Goal: Contribute content

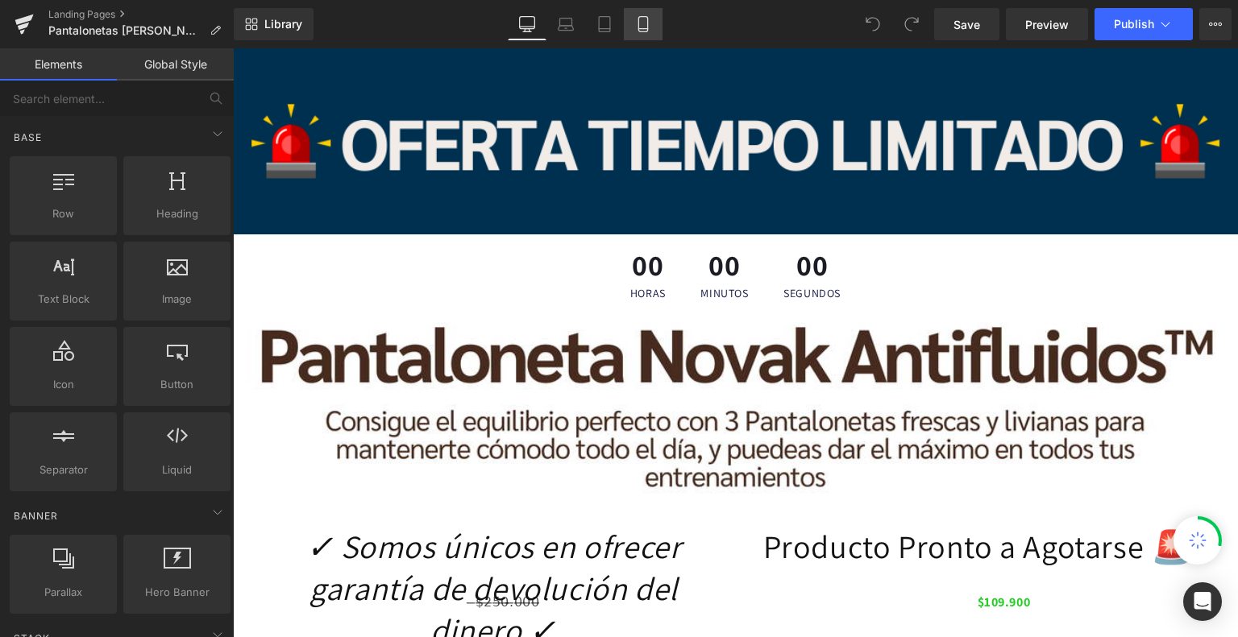
click at [643, 34] on link "Mobile" at bounding box center [643, 24] width 39 height 32
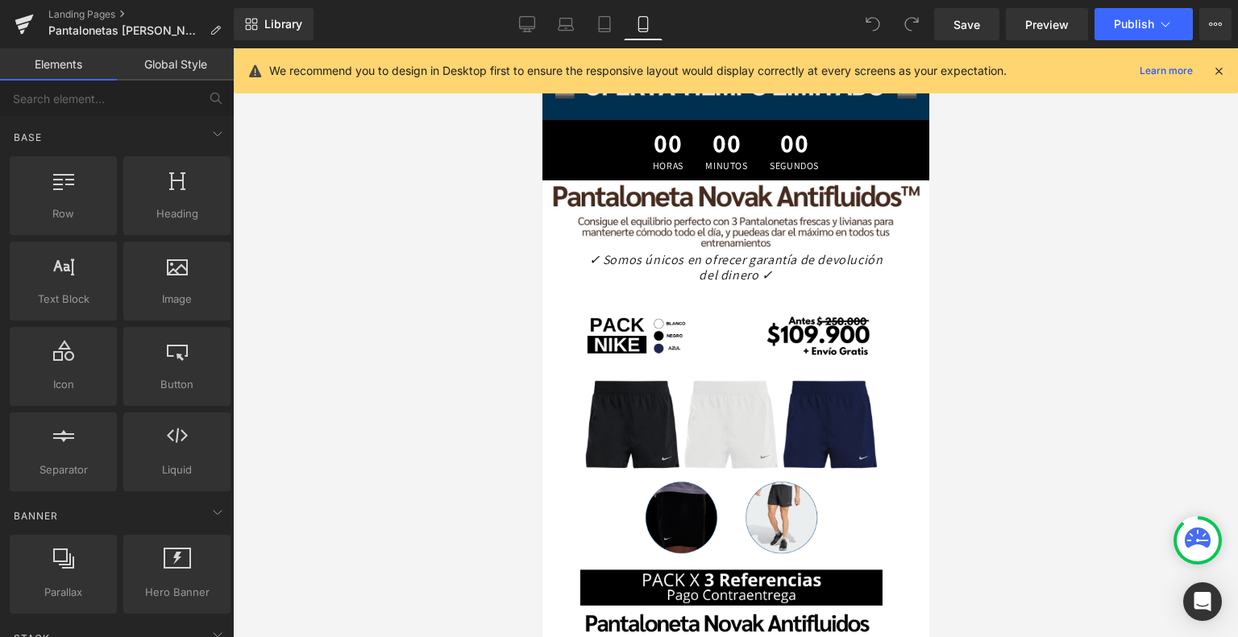
click at [1223, 71] on icon at bounding box center [1218, 71] width 15 height 15
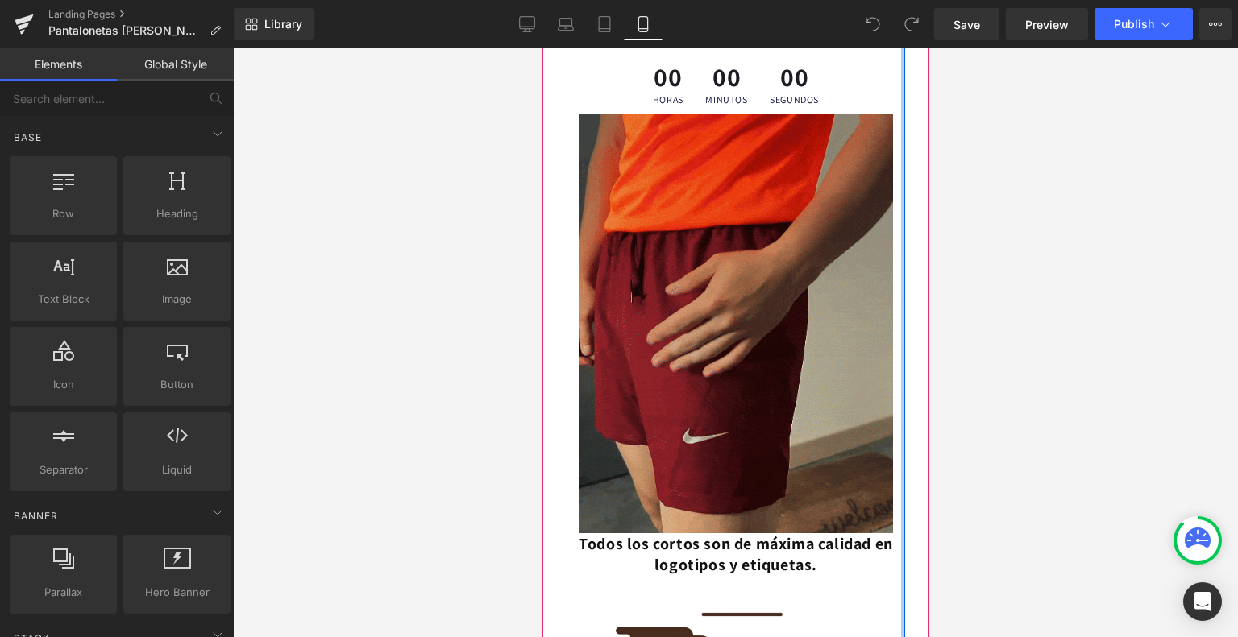
scroll to position [867, 0]
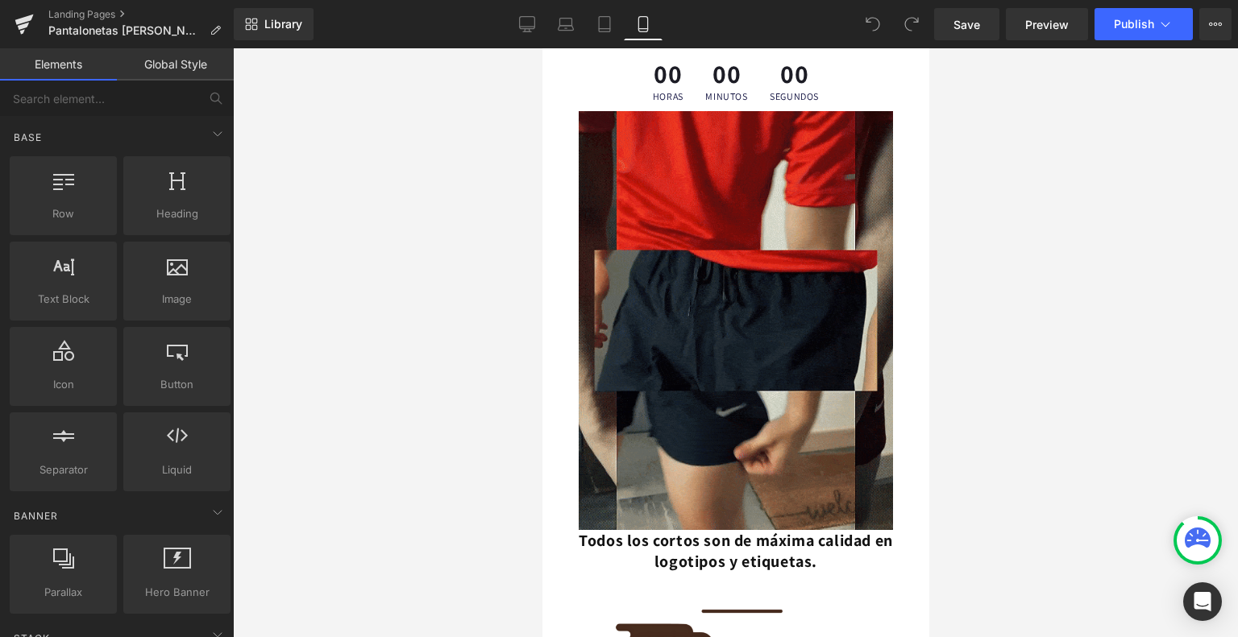
click at [1070, 310] on div at bounding box center [735, 342] width 1005 height 589
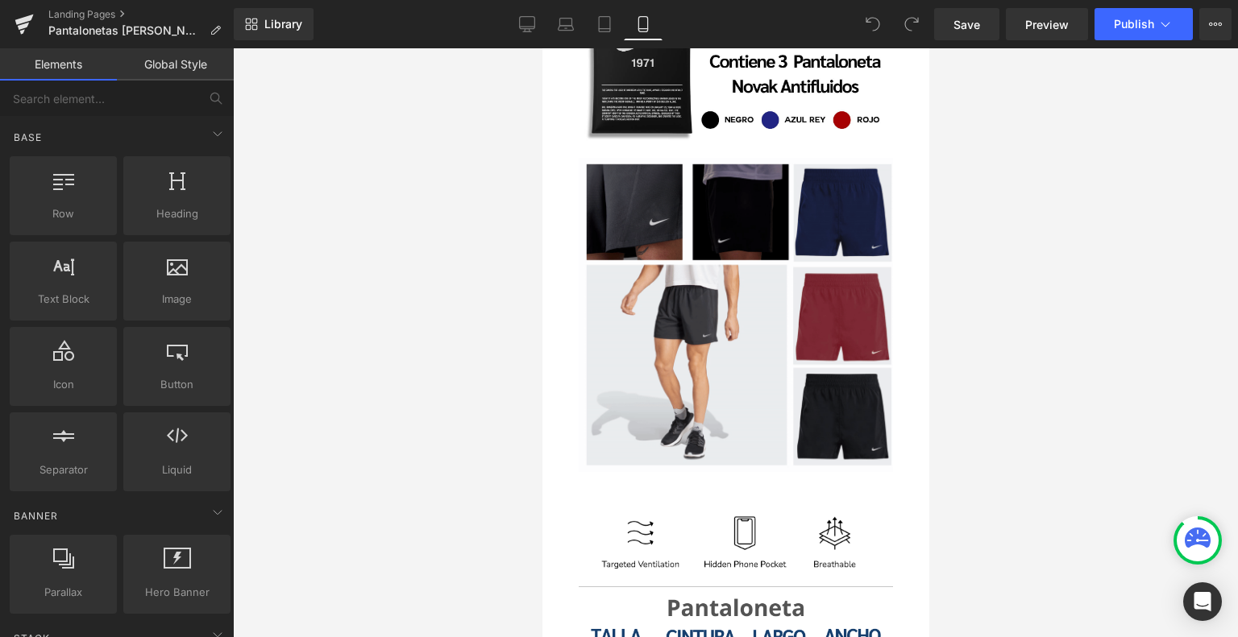
scroll to position [1644, 0]
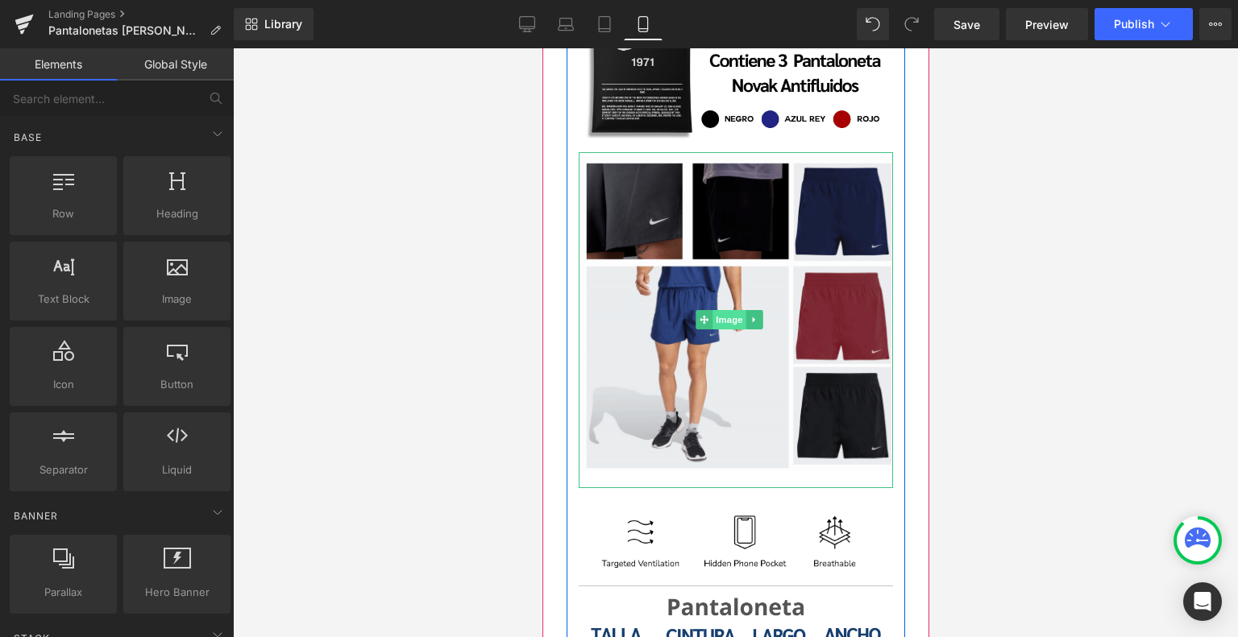
click at [731, 310] on span "Image" at bounding box center [729, 319] width 34 height 19
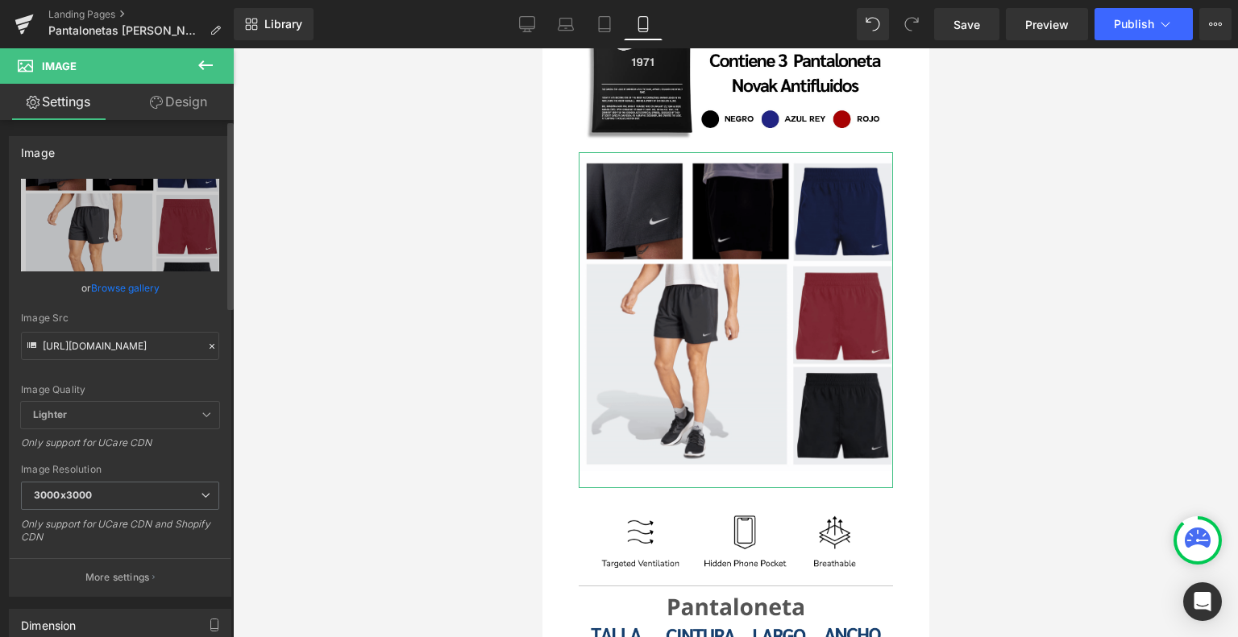
click at [125, 281] on link "Browse gallery" at bounding box center [125, 288] width 68 height 28
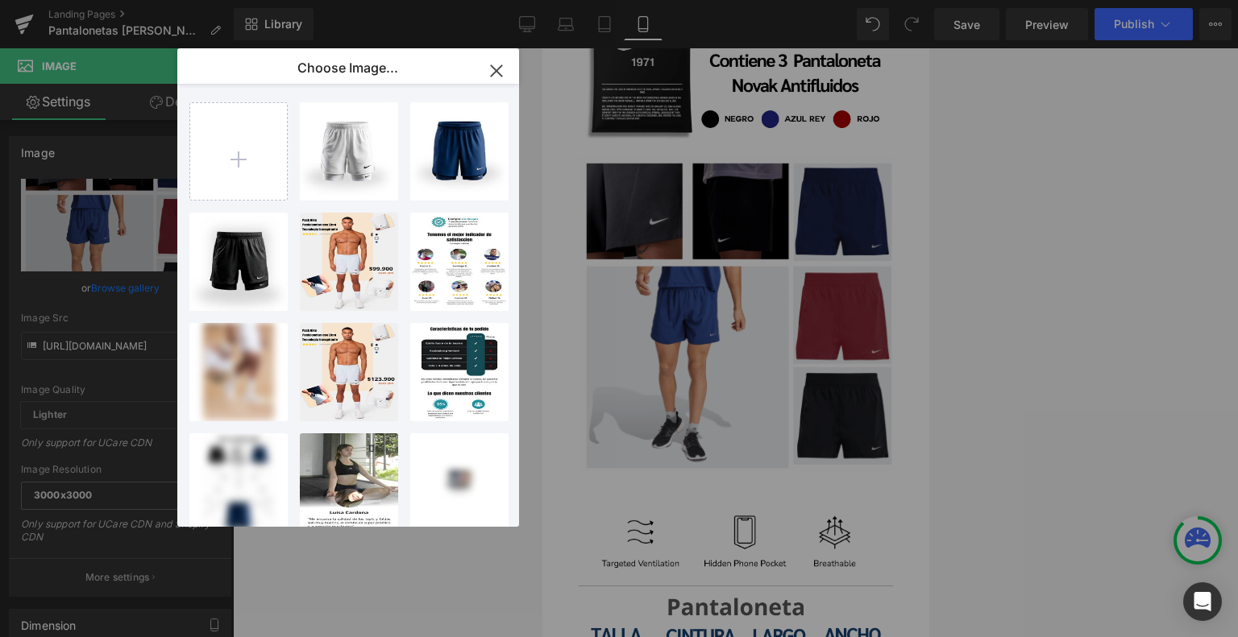
type input "C:\fakepath\ezgif-764d800fb3995b (1).gif"
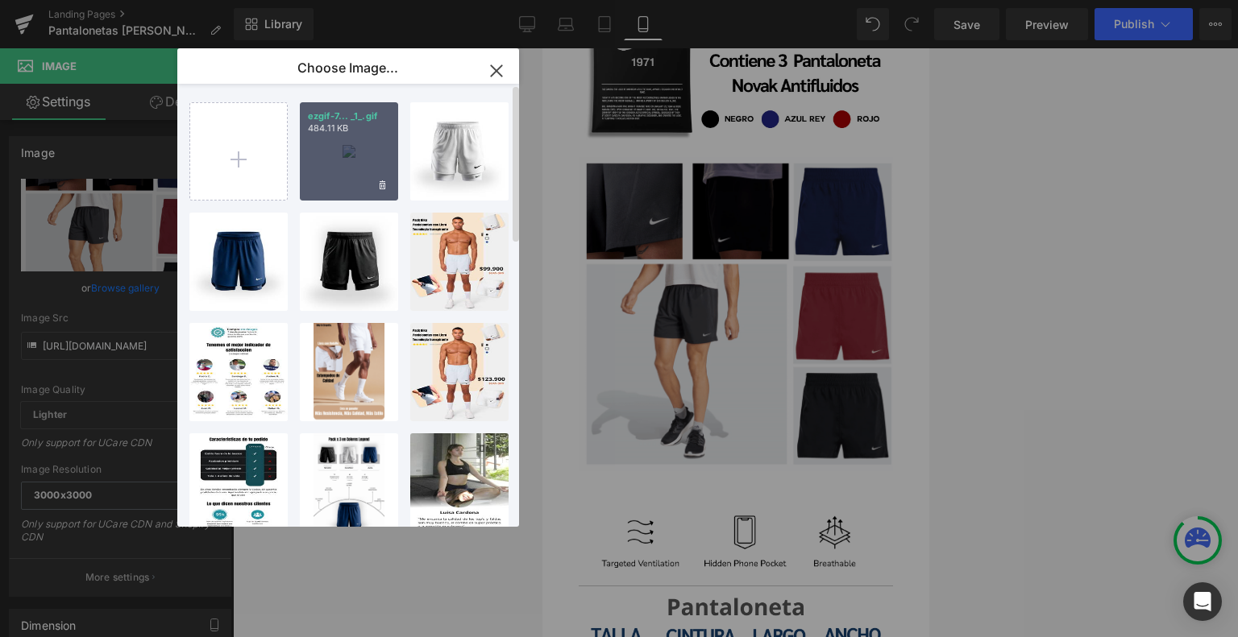
click at [368, 159] on div "ezgif-7... _1_.gif 484.11 KB" at bounding box center [349, 151] width 98 height 98
type input "[URL][DOMAIN_NAME]"
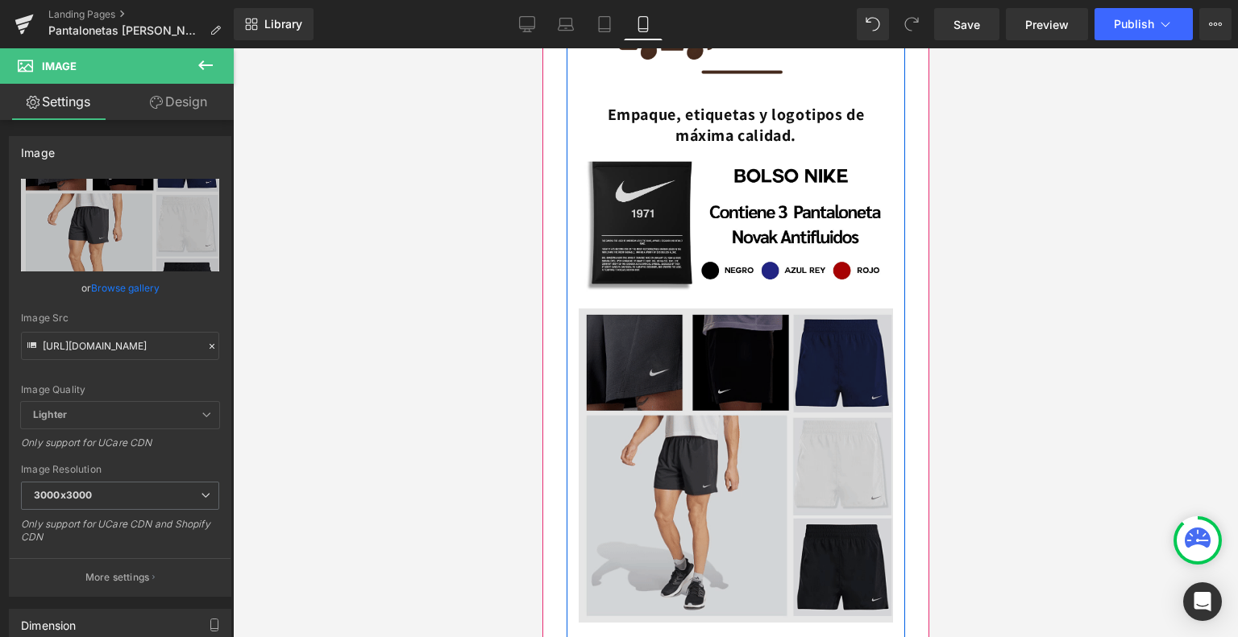
scroll to position [1491, 0]
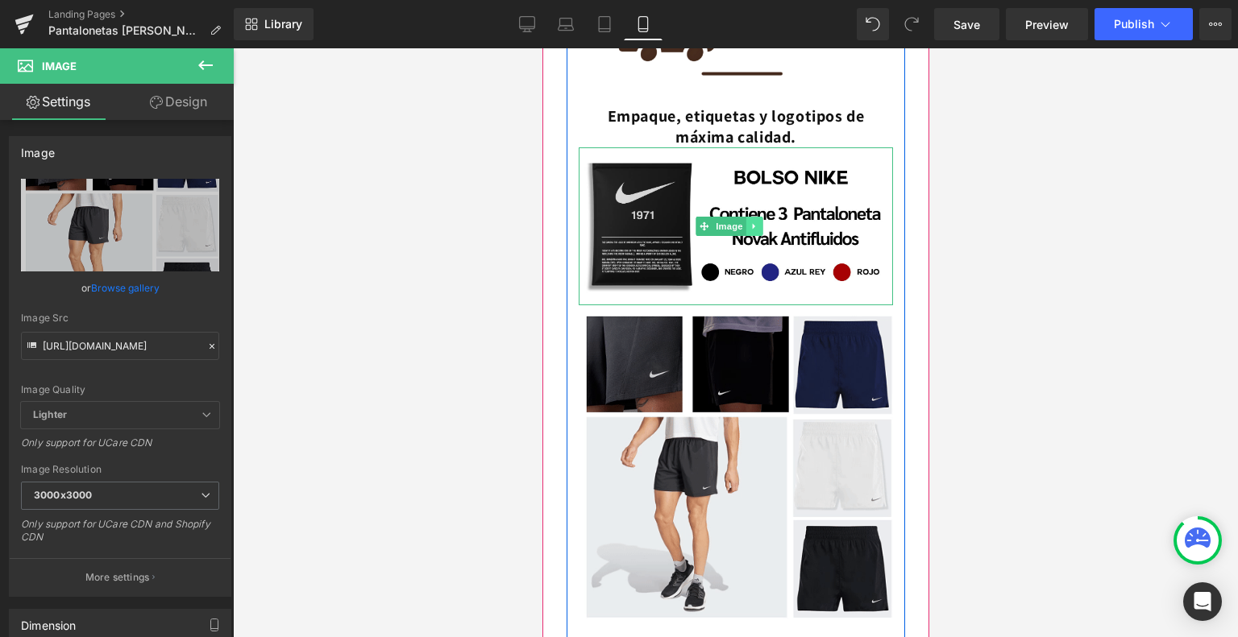
click at [753, 224] on icon at bounding box center [753, 227] width 2 height 6
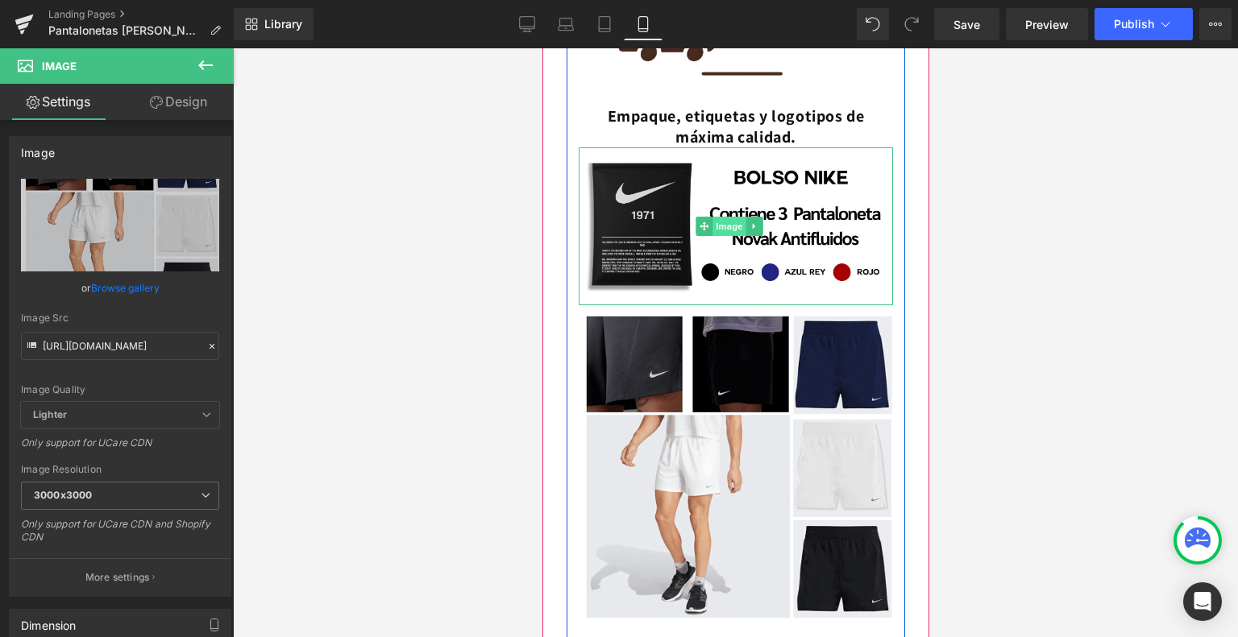
click at [712, 224] on span "Image" at bounding box center [729, 226] width 34 height 19
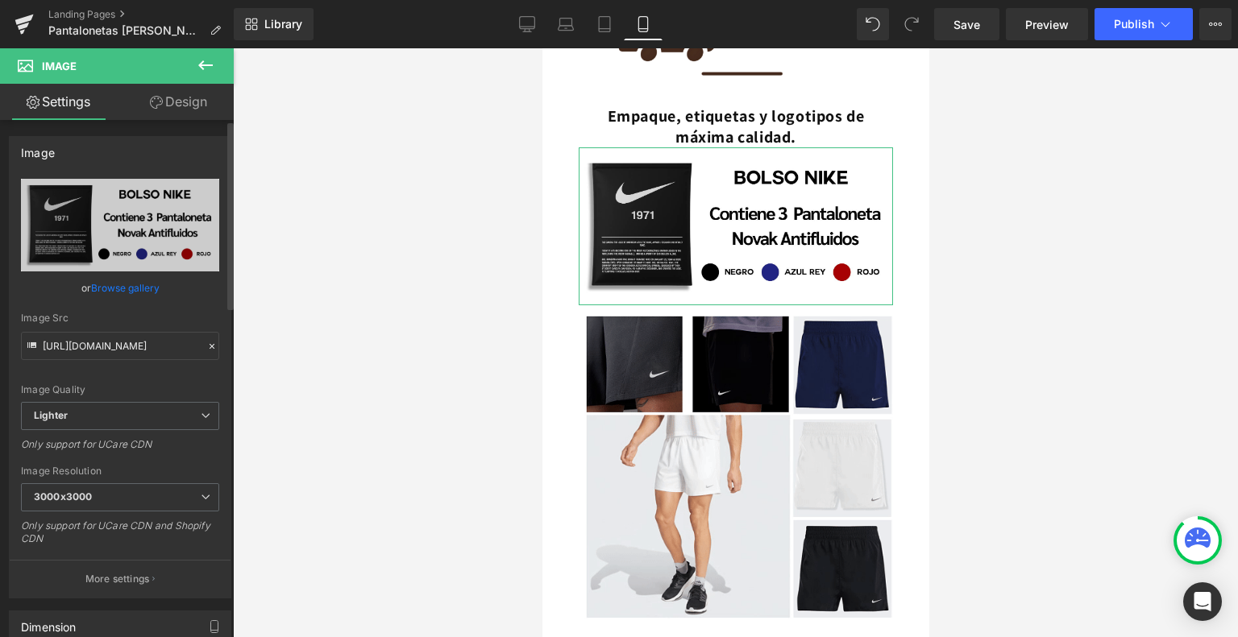
click at [132, 292] on link "Browse gallery" at bounding box center [125, 288] width 68 height 28
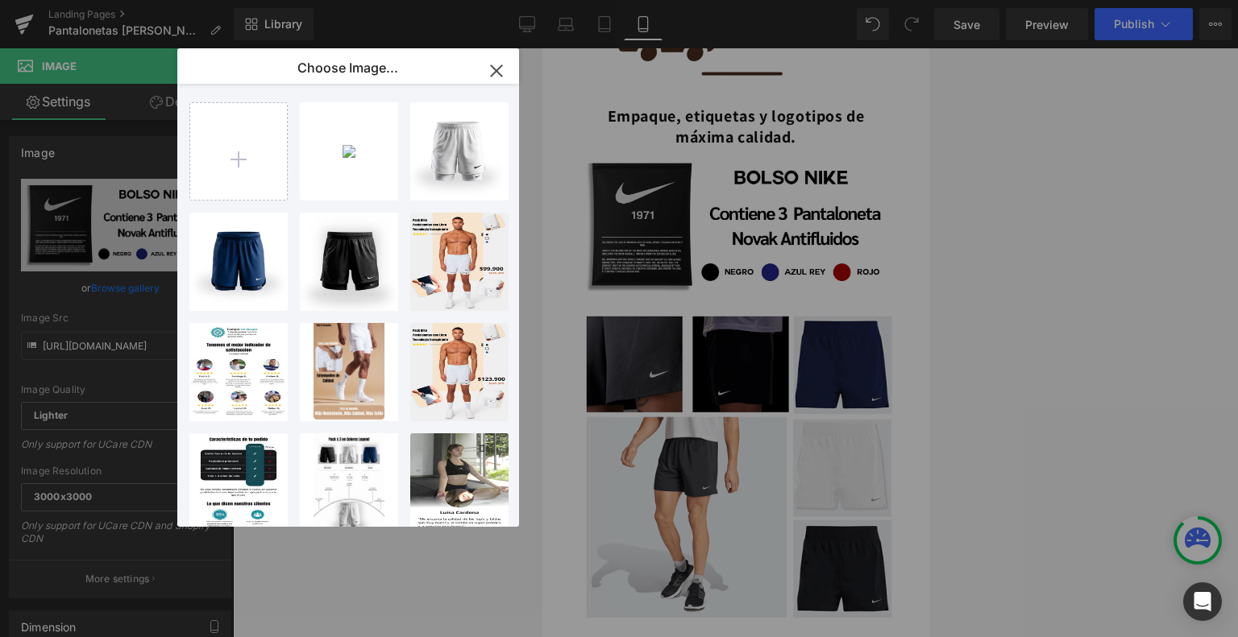
type input "C:\fakepath\Diseños varios Landing #1 (24).png"
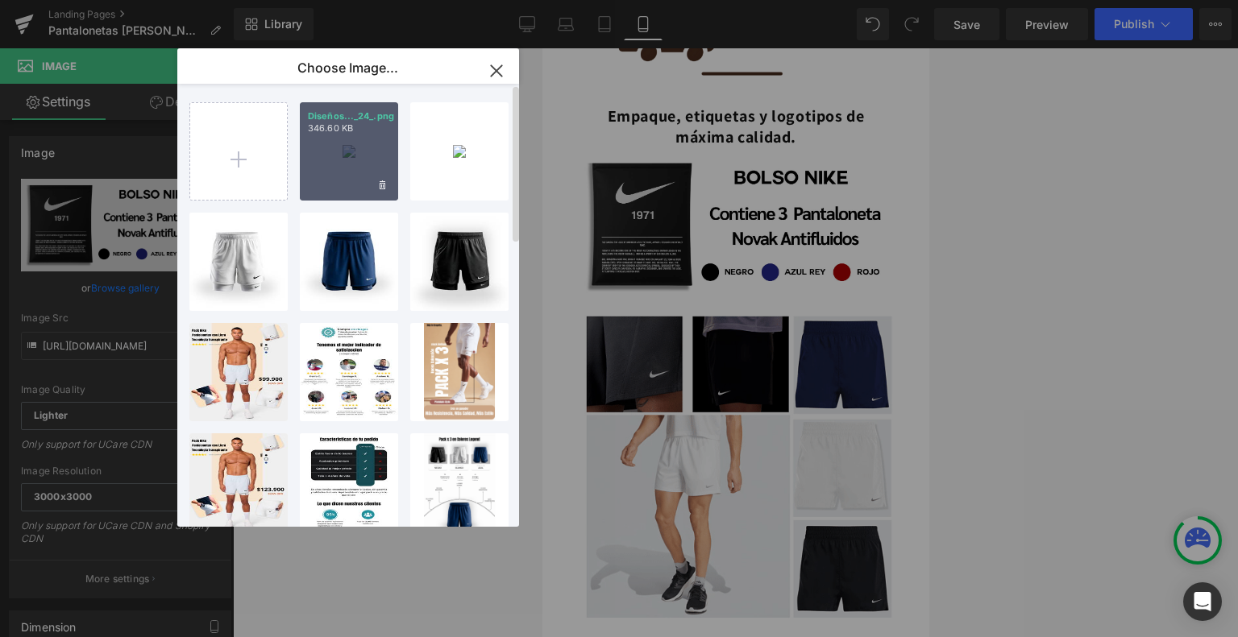
click at [357, 180] on div "Diseños..._24_.png 346.60 KB" at bounding box center [349, 151] width 98 height 98
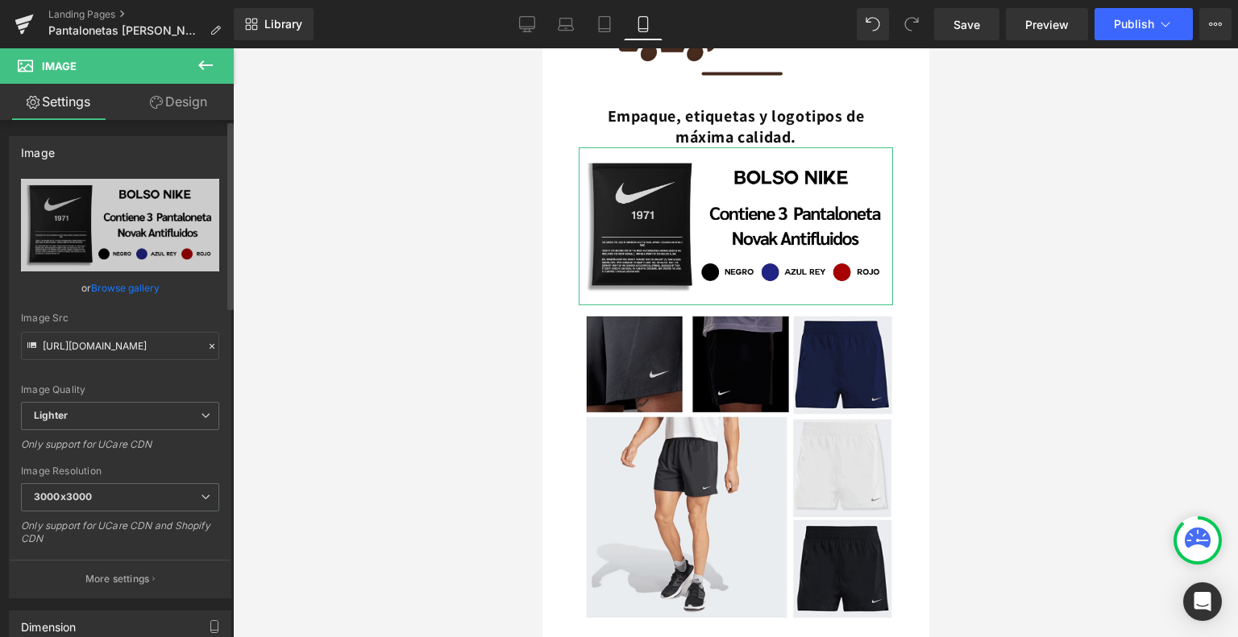
click at [119, 292] on link "Browse gallery" at bounding box center [125, 288] width 68 height 28
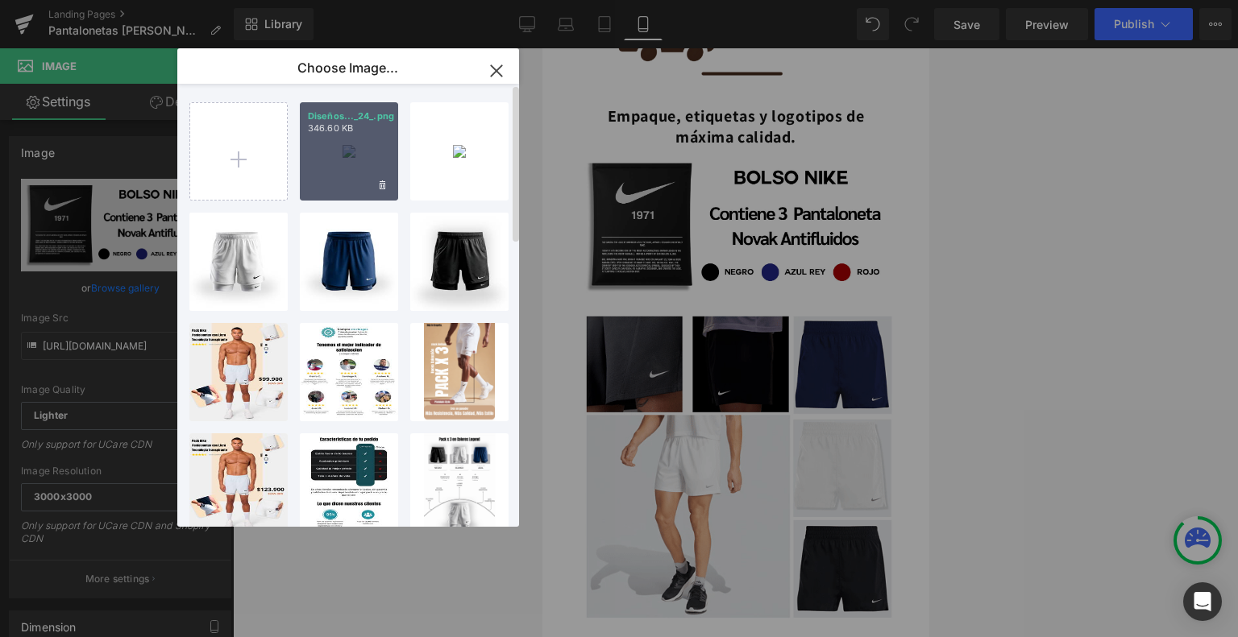
click at [357, 139] on div "Diseños..._24_.png 346.60 KB" at bounding box center [349, 151] width 98 height 98
type input "[URL][DOMAIN_NAME]"
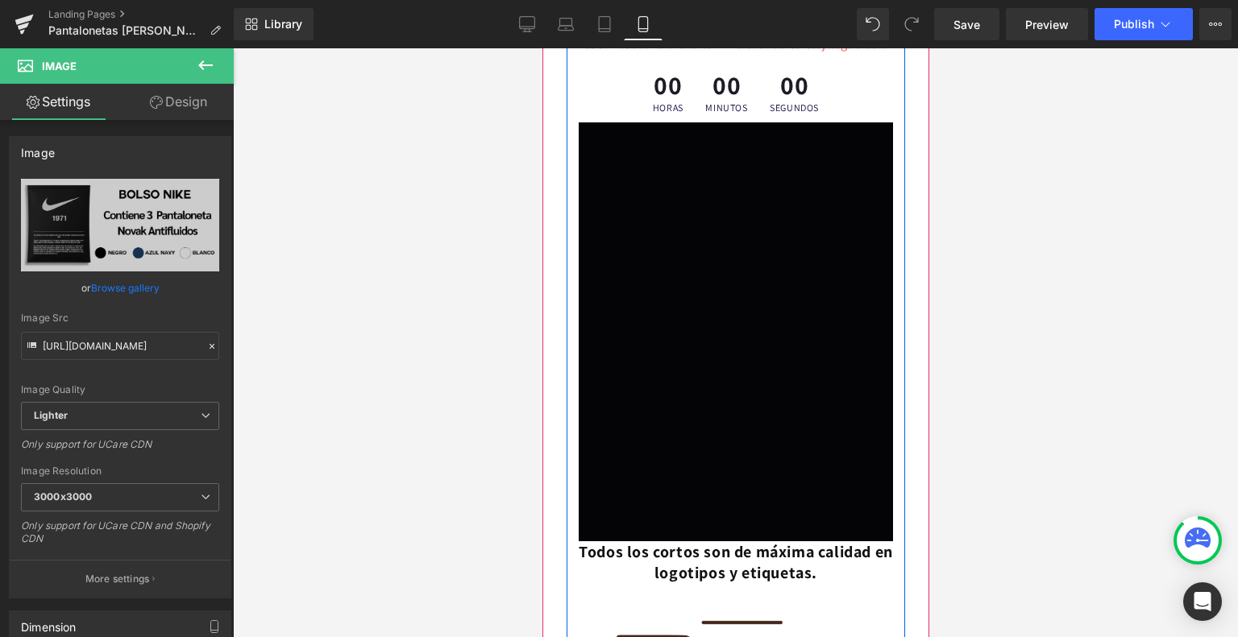
scroll to position [856, 0]
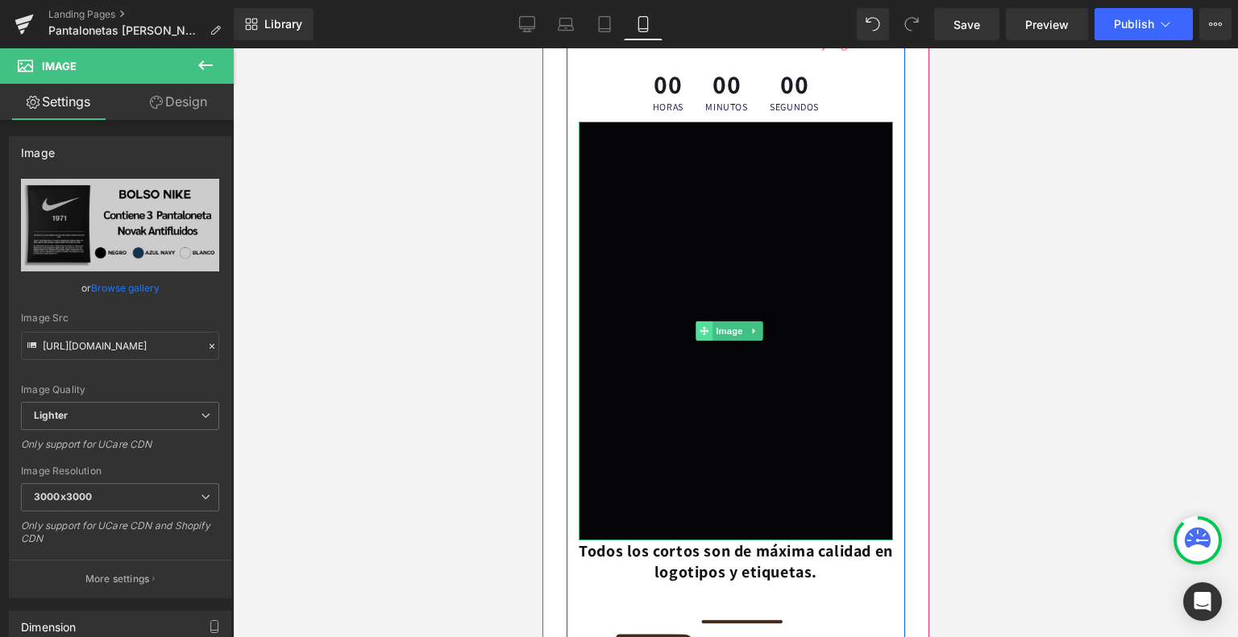
click at [703, 328] on span at bounding box center [703, 330] width 17 height 19
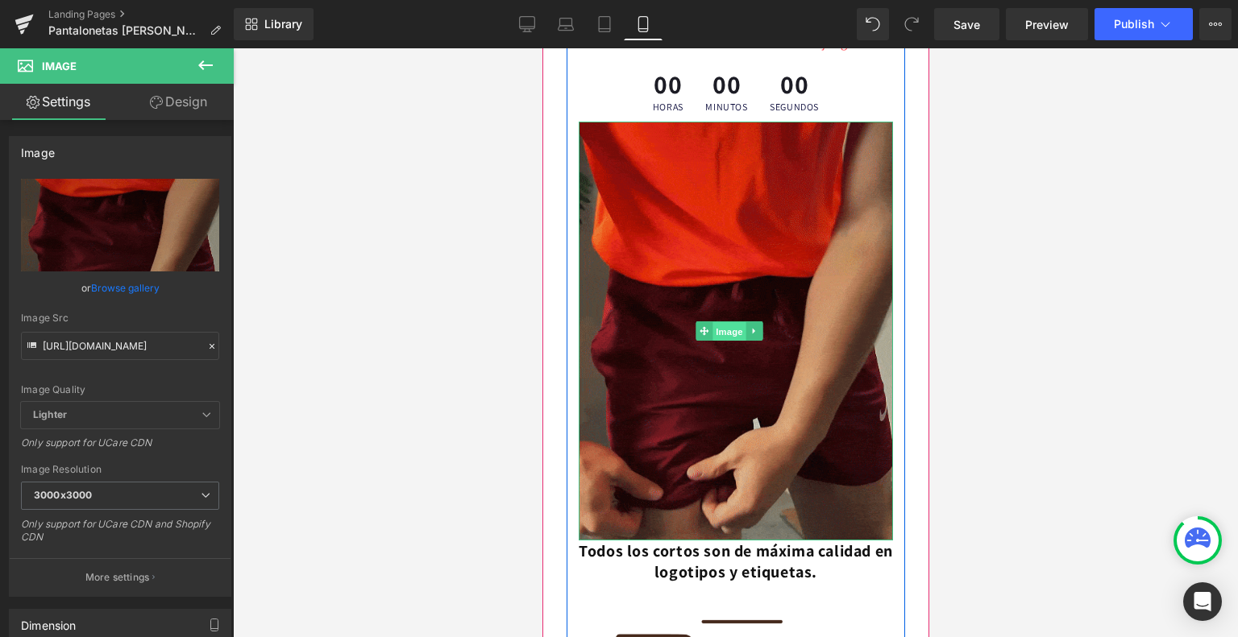
click at [729, 334] on span "Image" at bounding box center [729, 331] width 34 height 19
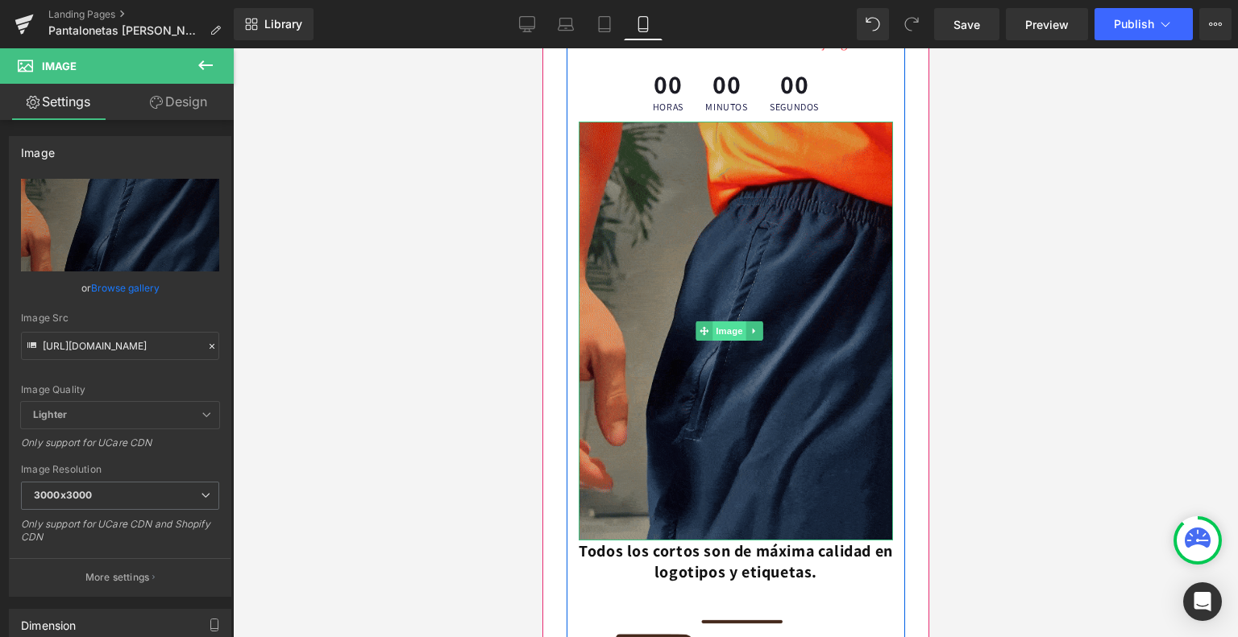
click at [729, 333] on span "Image" at bounding box center [729, 330] width 34 height 19
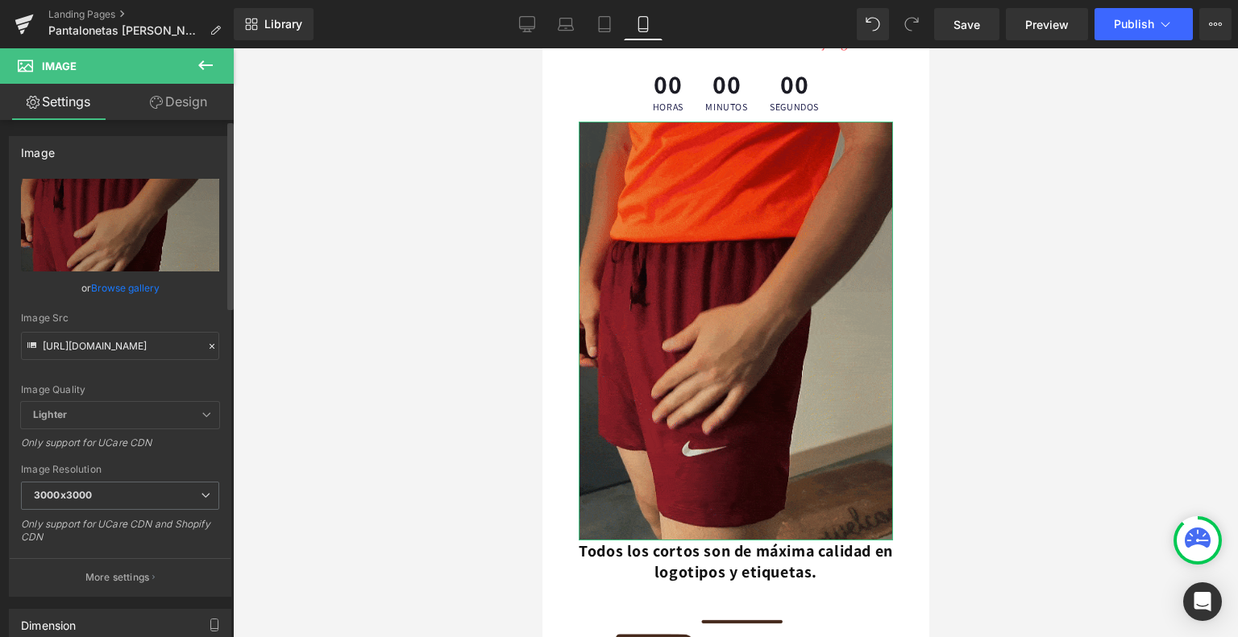
click at [126, 288] on link "Browse gallery" at bounding box center [125, 288] width 68 height 28
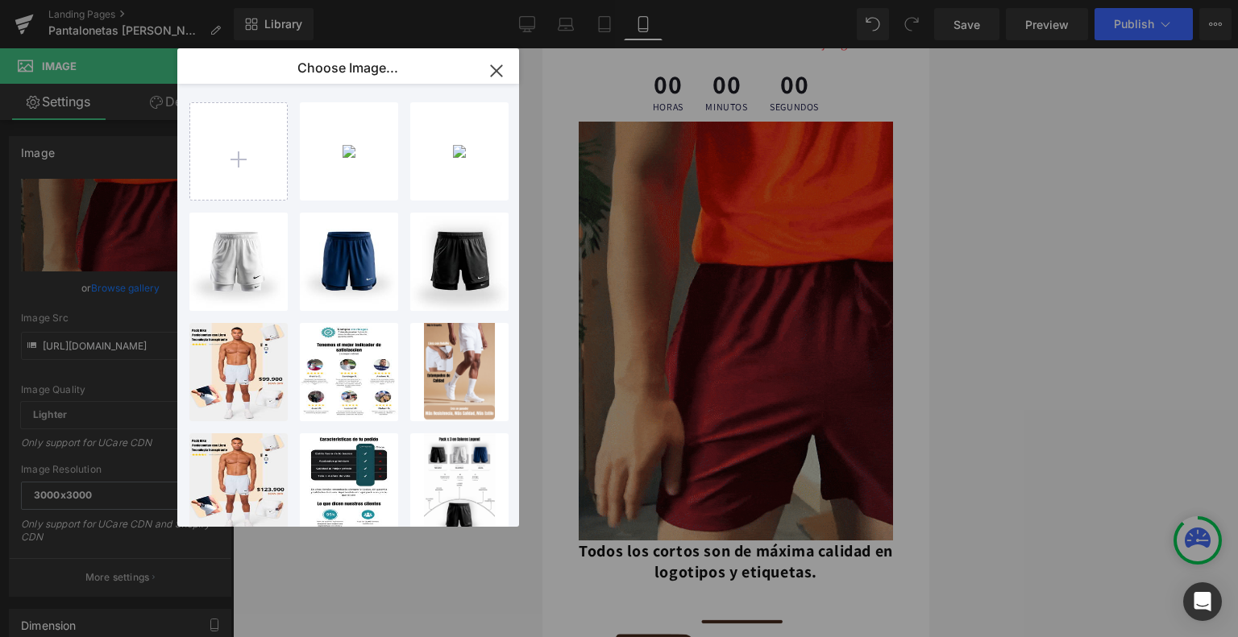
type input "C:\fakepath\ezgif-7b6e122368deb4.gif"
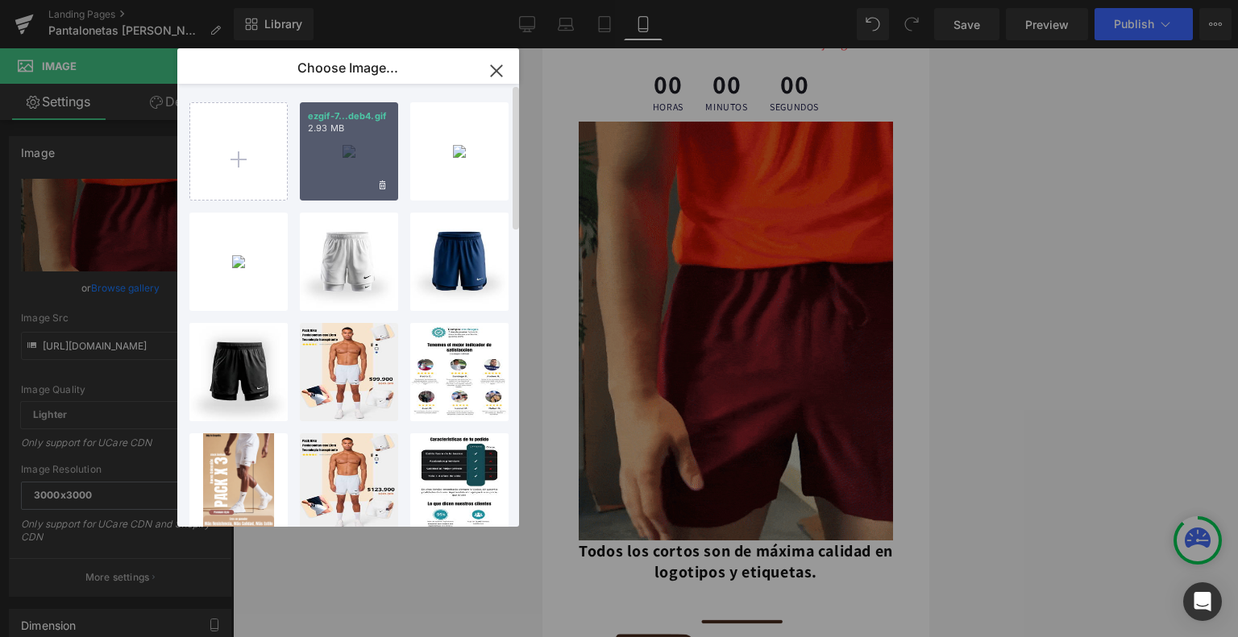
click at [345, 150] on div "ezgif-7...deb4.gif 2.93 MB" at bounding box center [349, 151] width 98 height 98
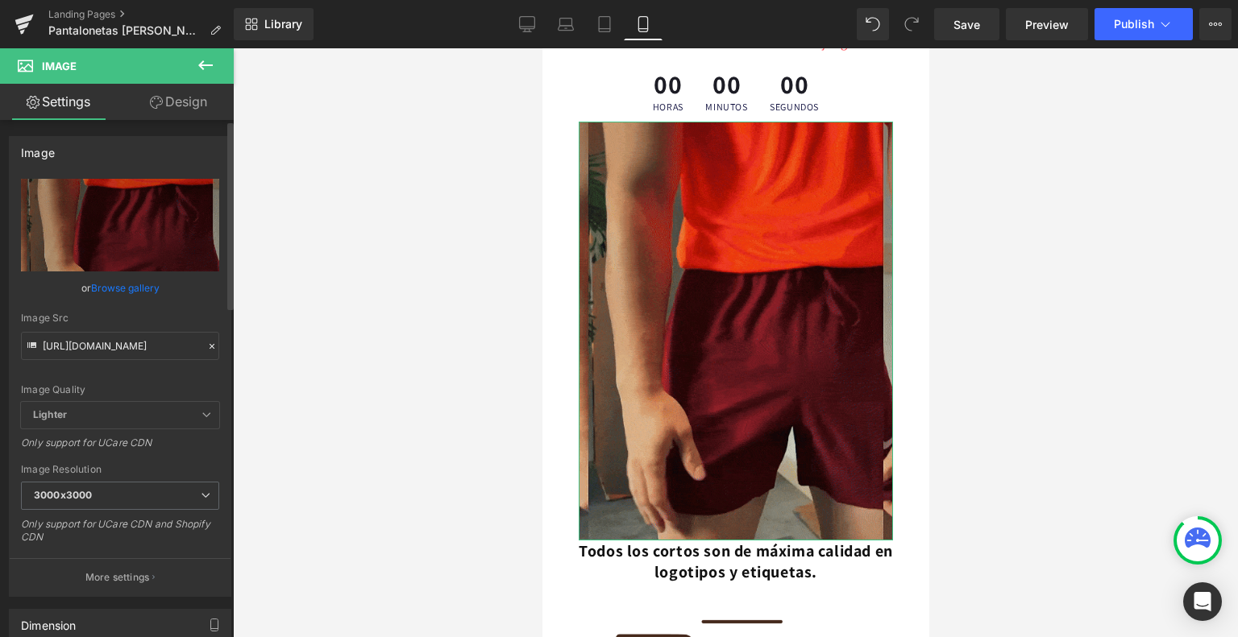
click at [129, 288] on link "Browse gallery" at bounding box center [125, 288] width 68 height 28
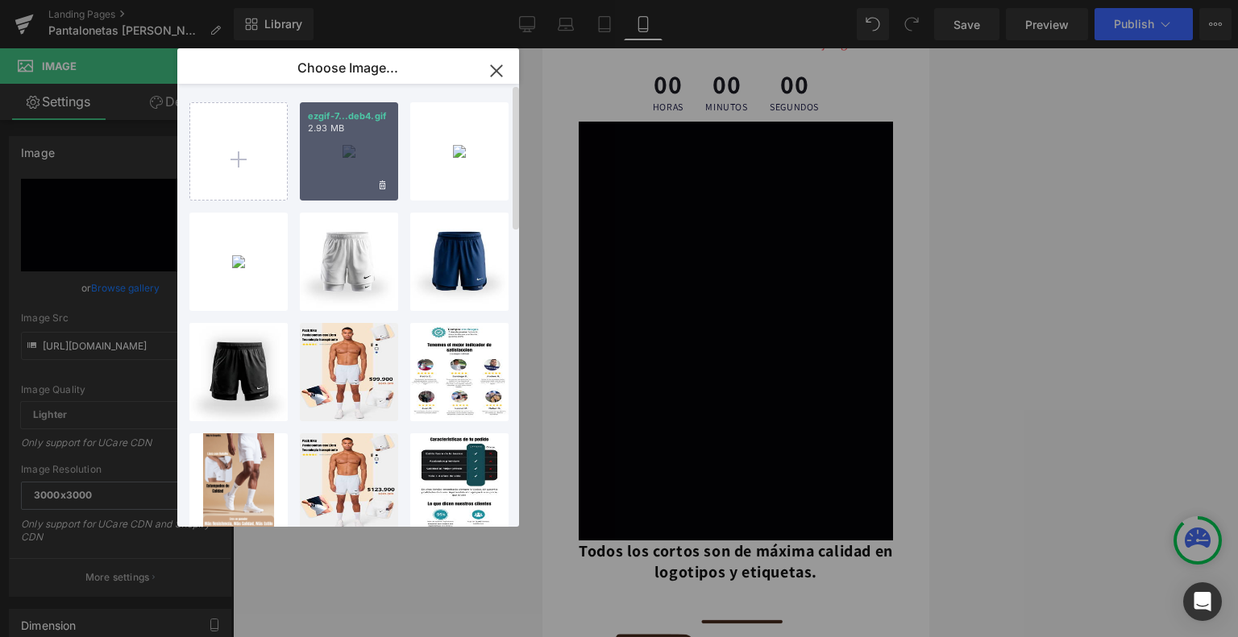
click at [384, 138] on div "ezgif-7...deb4.gif 2.93 MB" at bounding box center [349, 151] width 98 height 98
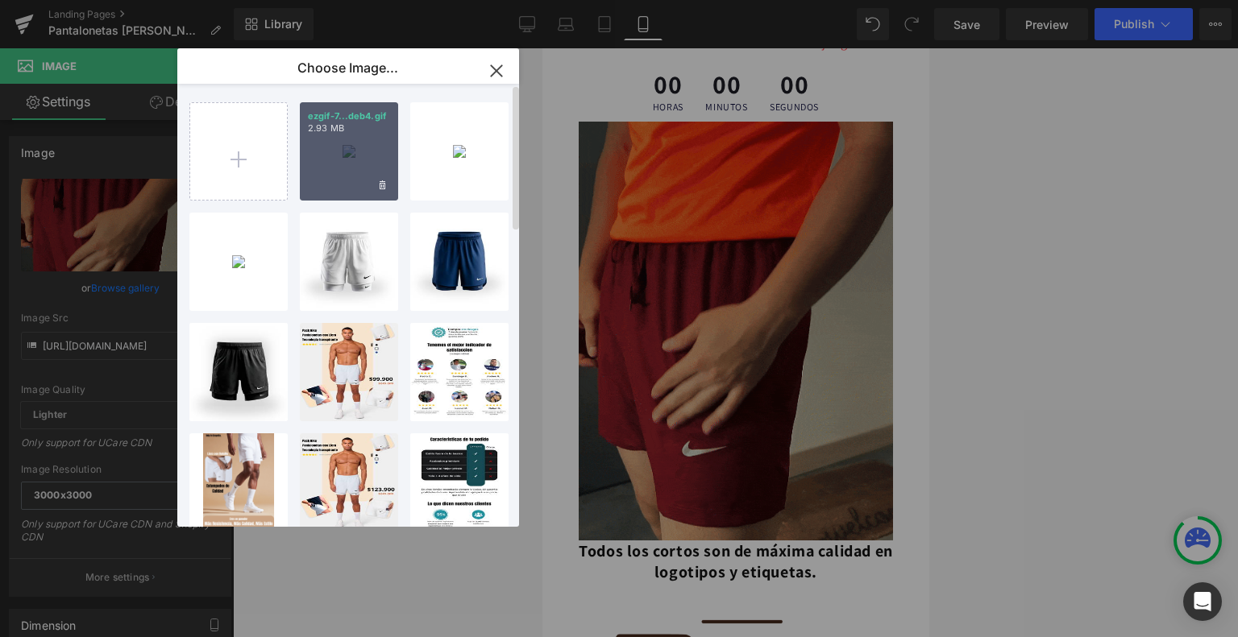
type input "[URL][DOMAIN_NAME]"
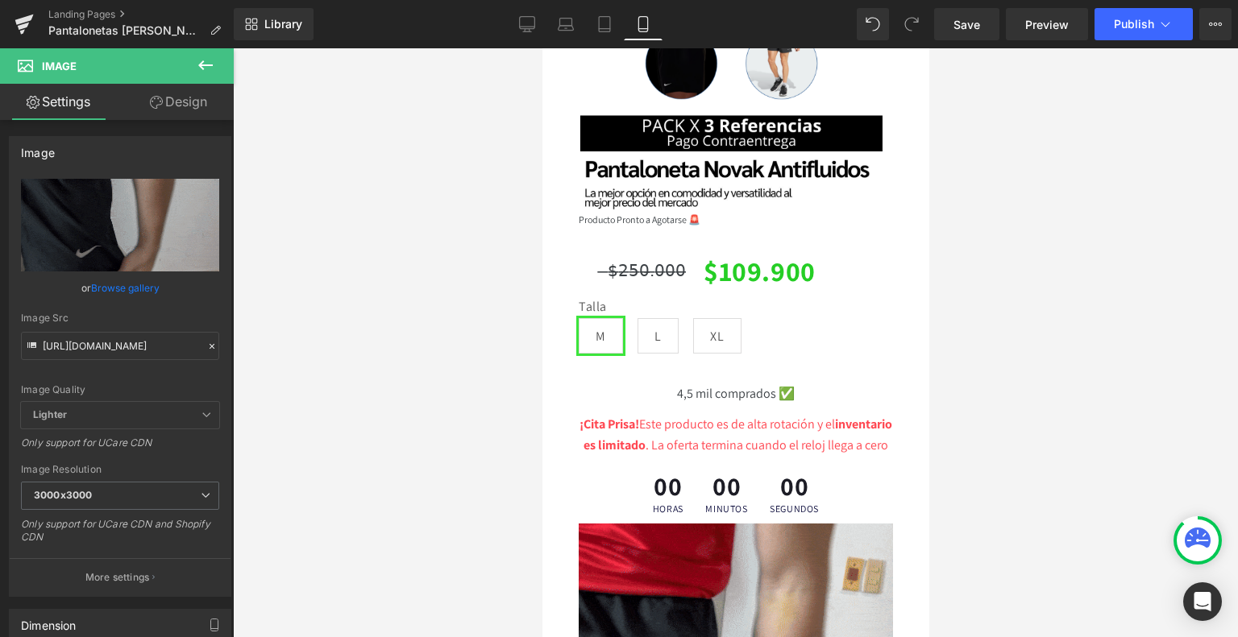
scroll to position [0, 0]
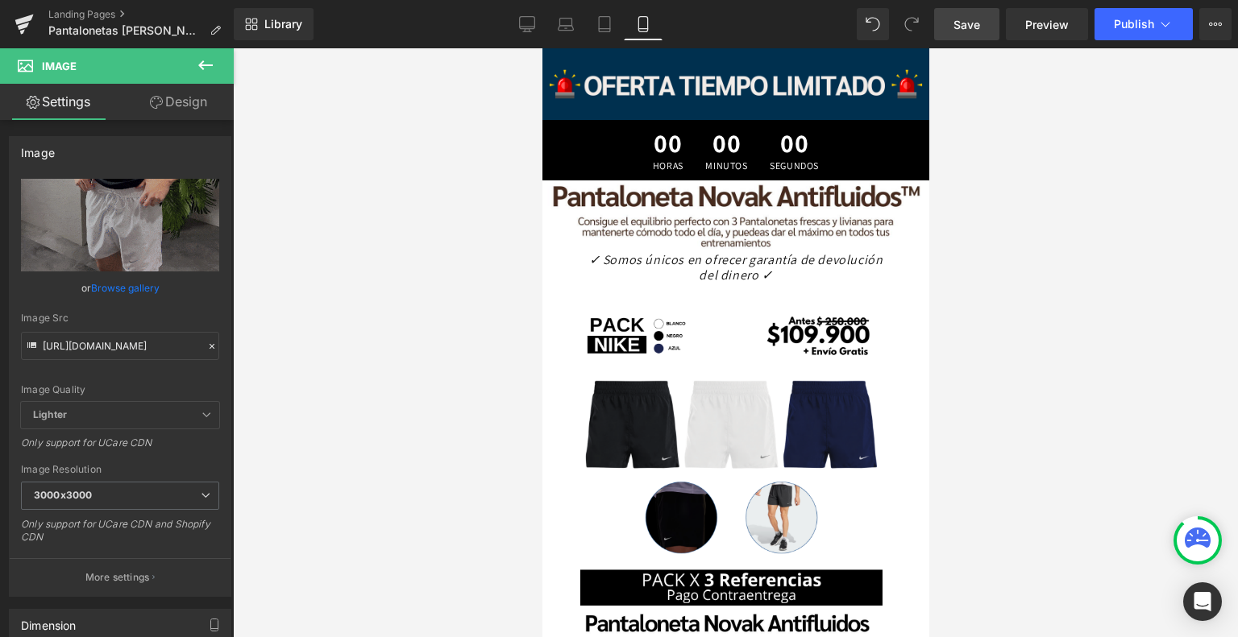
click at [987, 28] on link "Save" at bounding box center [966, 24] width 65 height 32
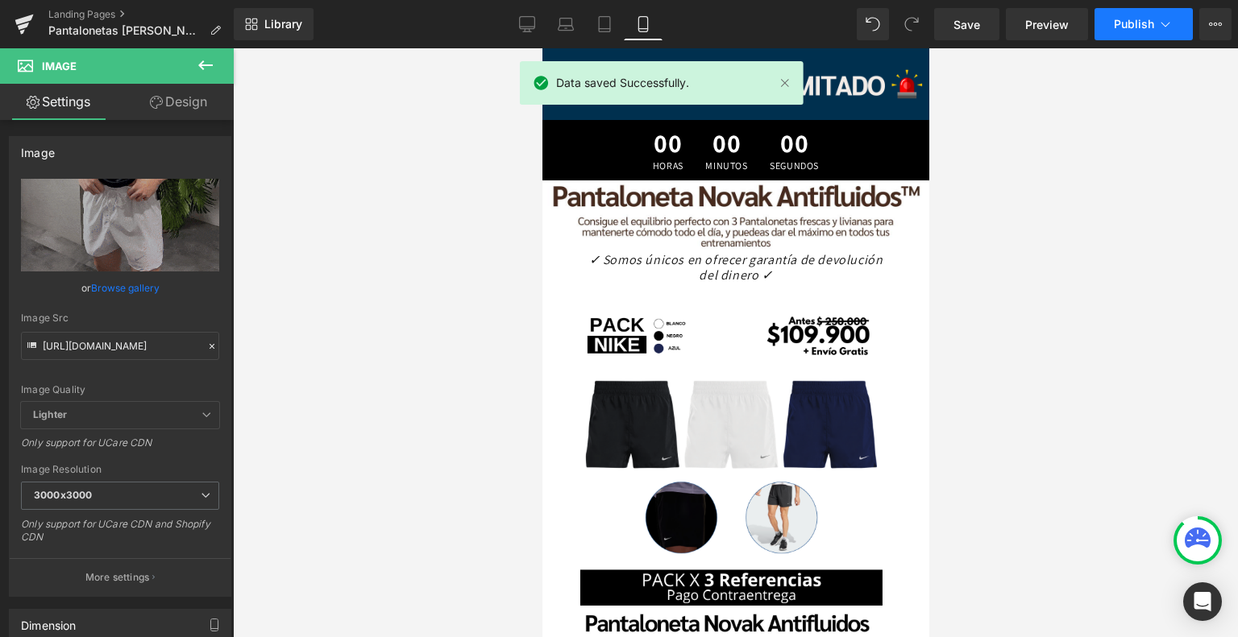
click at [1126, 24] on span "Publish" at bounding box center [1134, 24] width 40 height 13
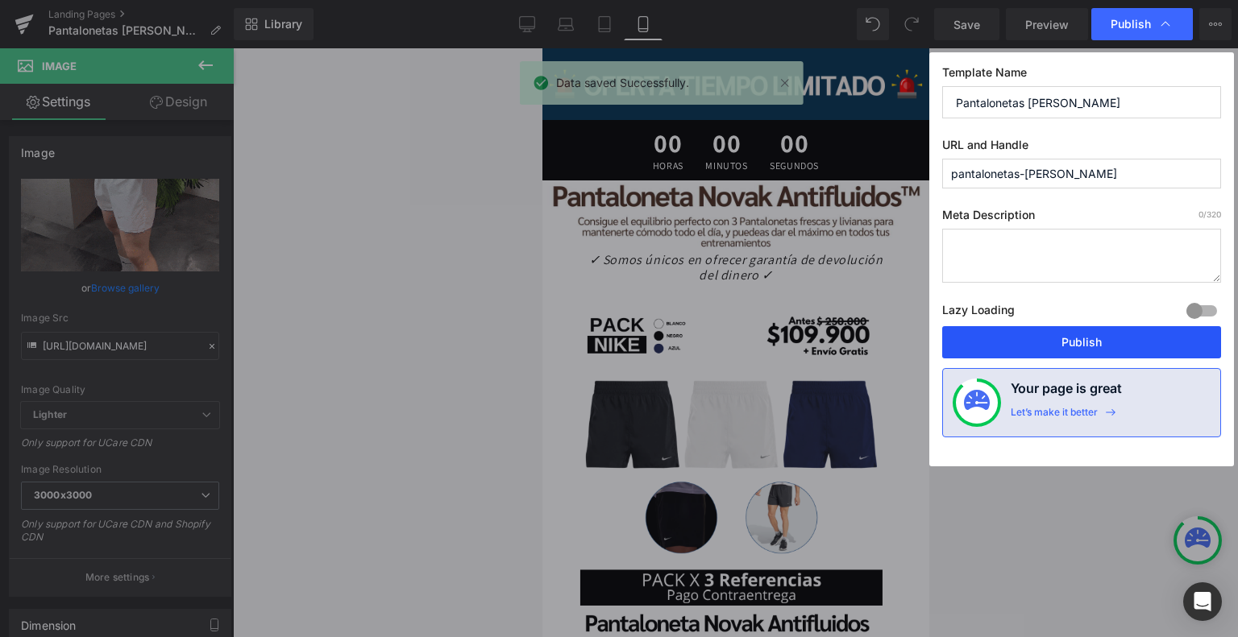
click at [1080, 349] on button "Publish" at bounding box center [1081, 342] width 279 height 32
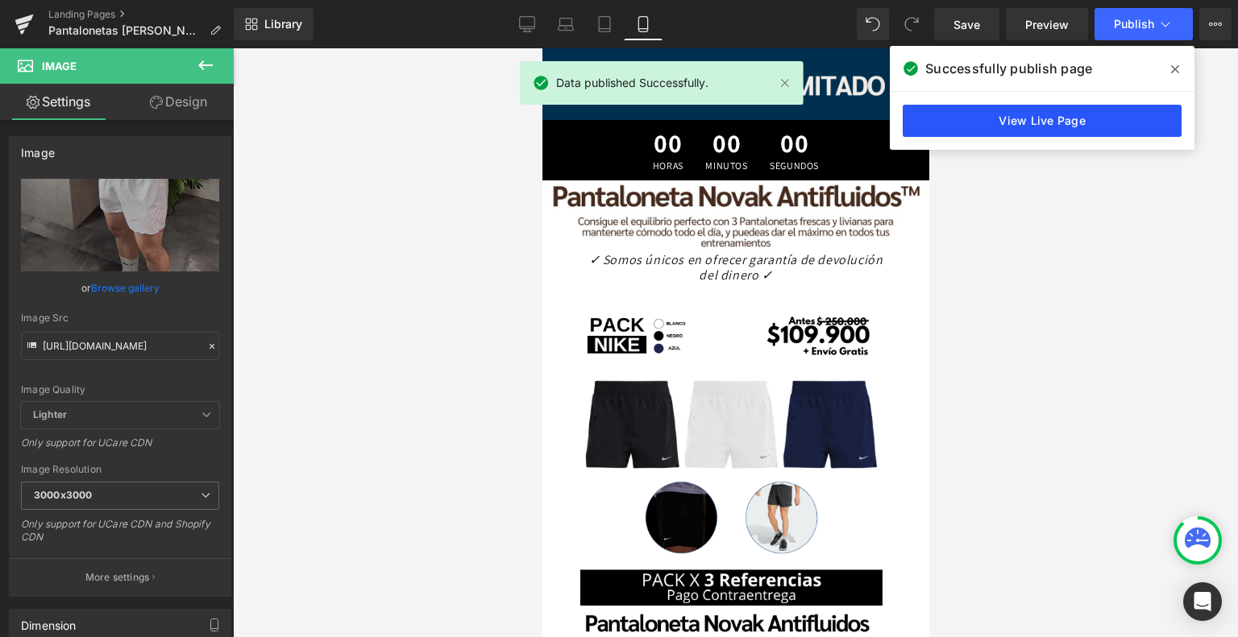
click at [1060, 121] on link "View Live Page" at bounding box center [1041, 121] width 279 height 32
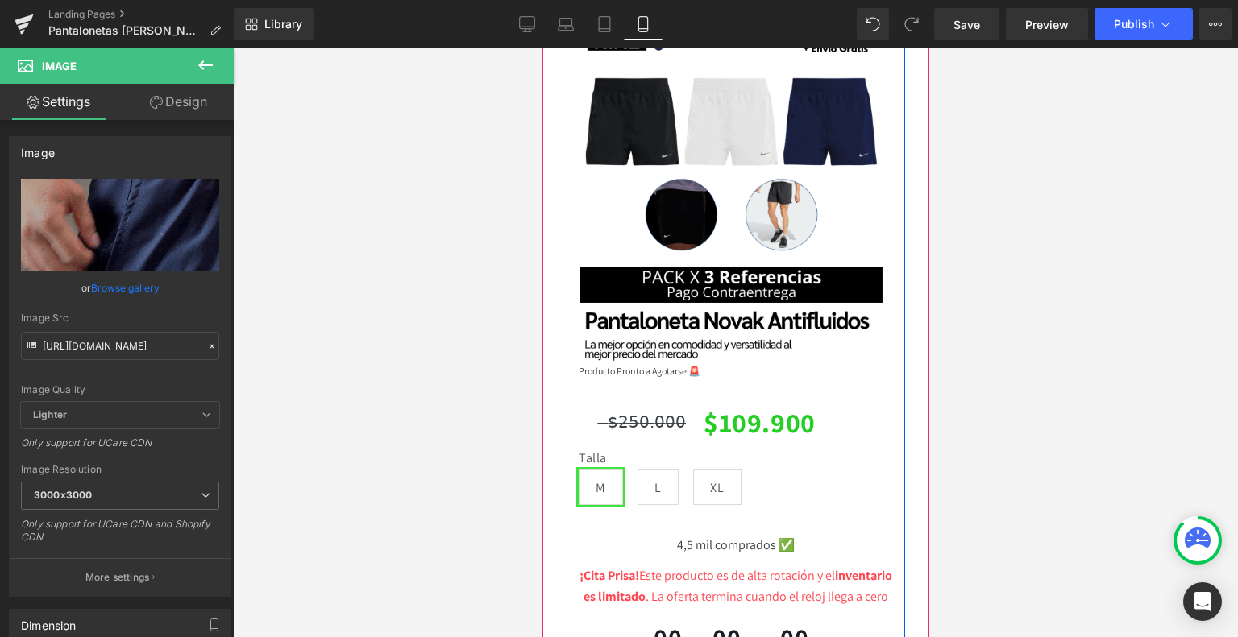
scroll to position [305, 0]
